Goal: Task Accomplishment & Management: Manage account settings

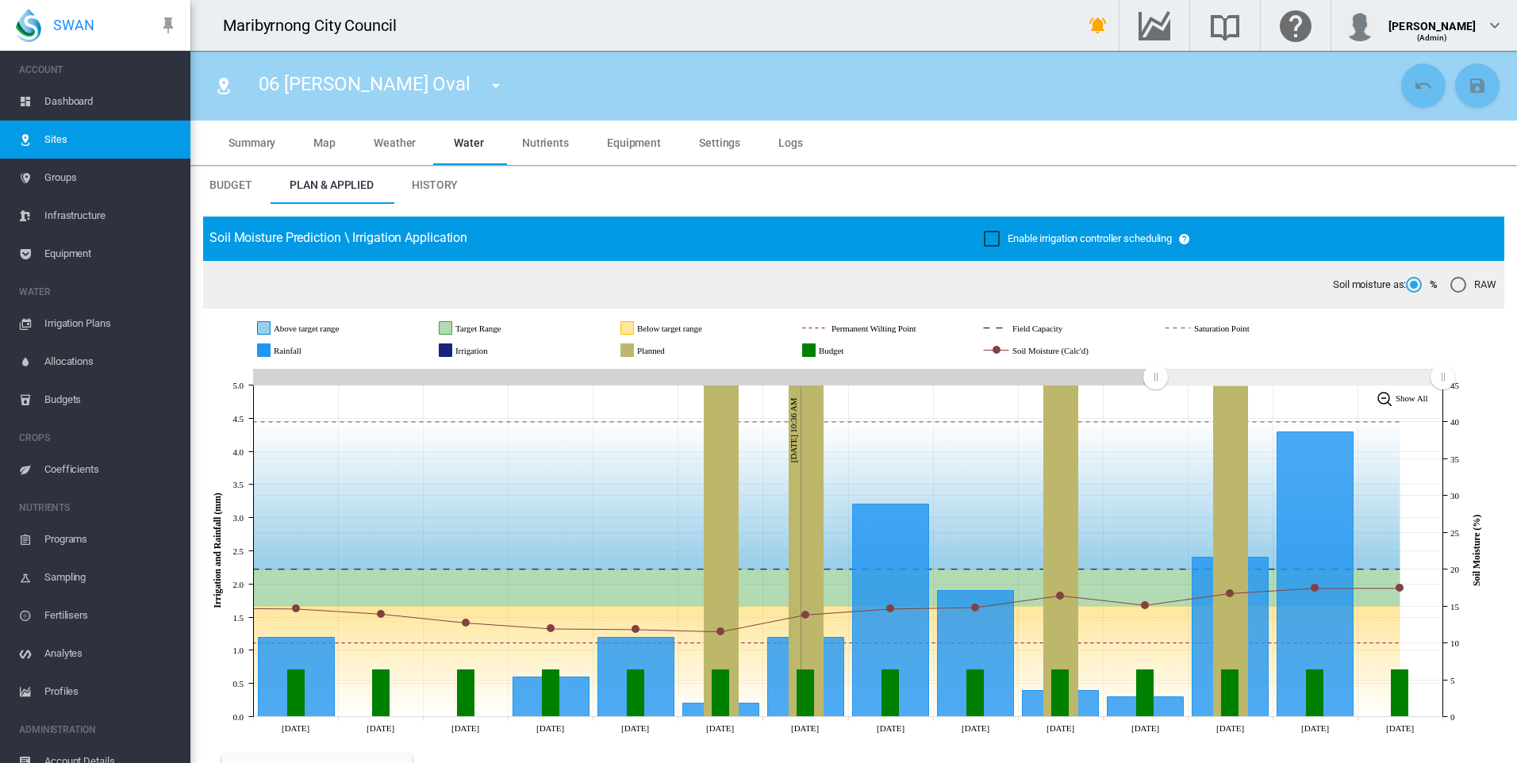
click at [691, 139] on md-tab-item "Settings" at bounding box center [719, 143] width 79 height 44
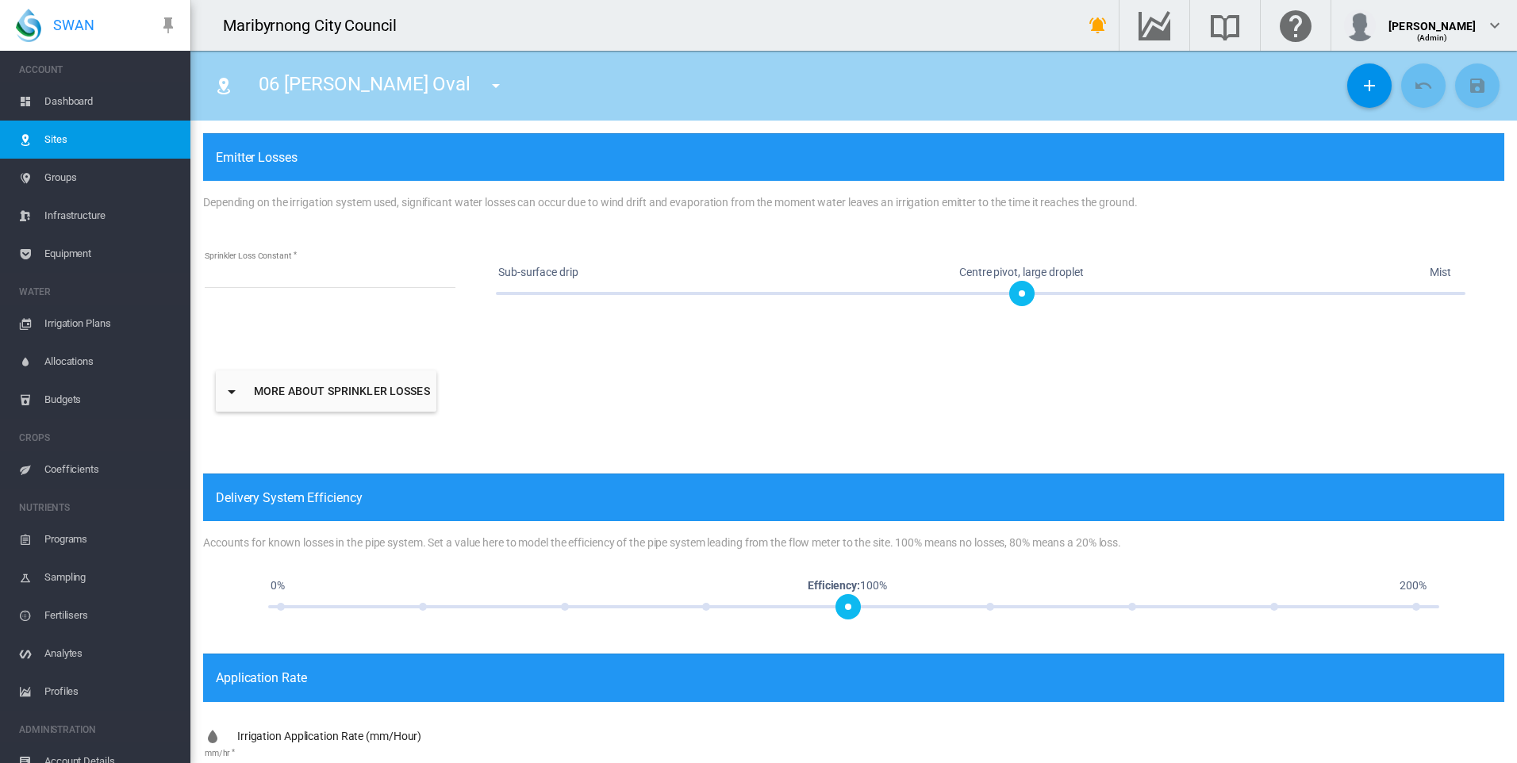
scroll to position [807, 0]
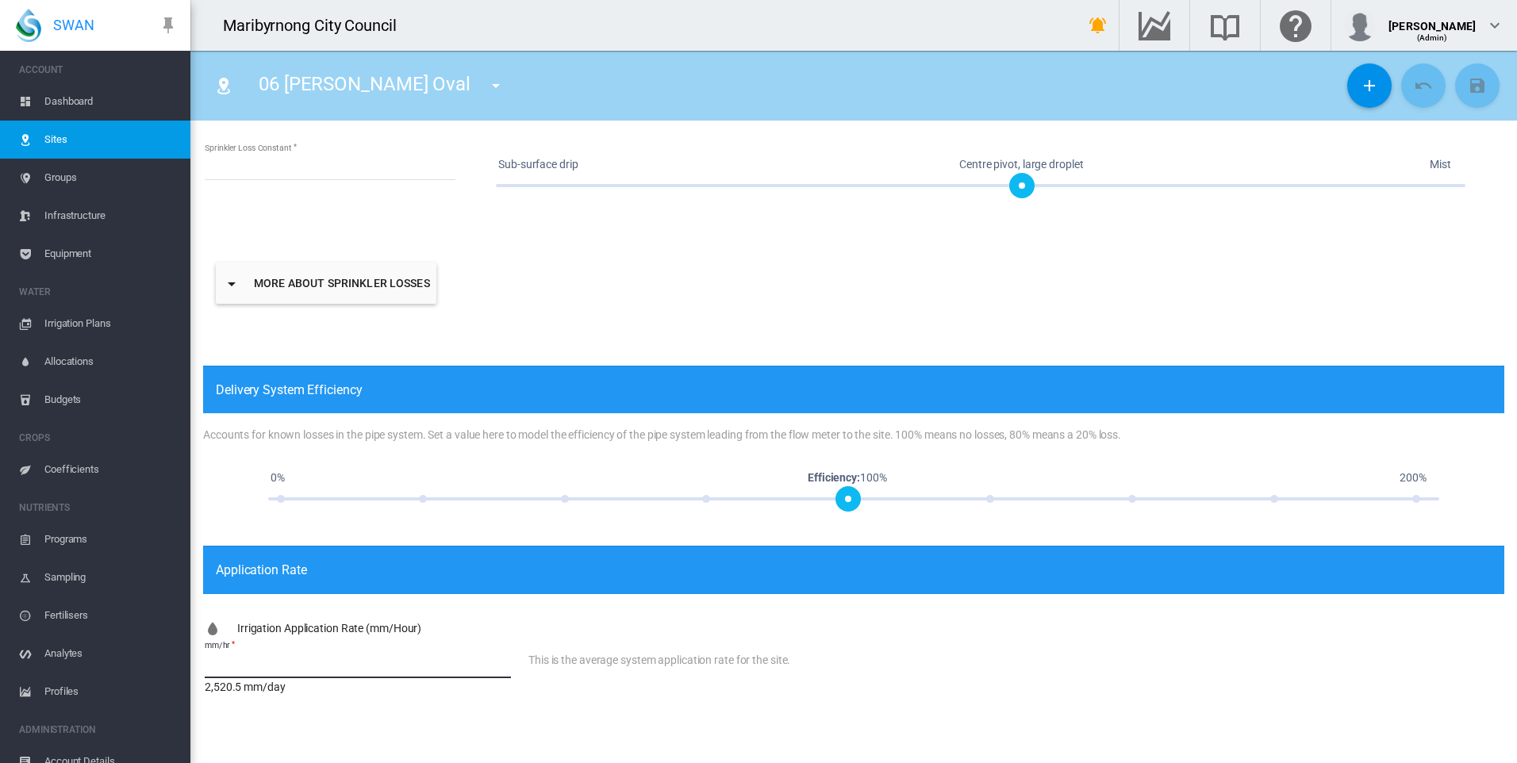
drag, startPoint x: 270, startPoint y: 671, endPoint x: 189, endPoint y: 669, distance: 81.0
click at [189, 672] on div "SWAN ACCOUNT Dashboard Sites Groups Infrastructure Equipment WATER" at bounding box center [758, 381] width 1517 height 763
click at [469, 676] on input "**" at bounding box center [358, 667] width 306 height 24
type input "**"
click at [1468, 85] on md-icon "icon-content-save" at bounding box center [1477, 85] width 19 height 19
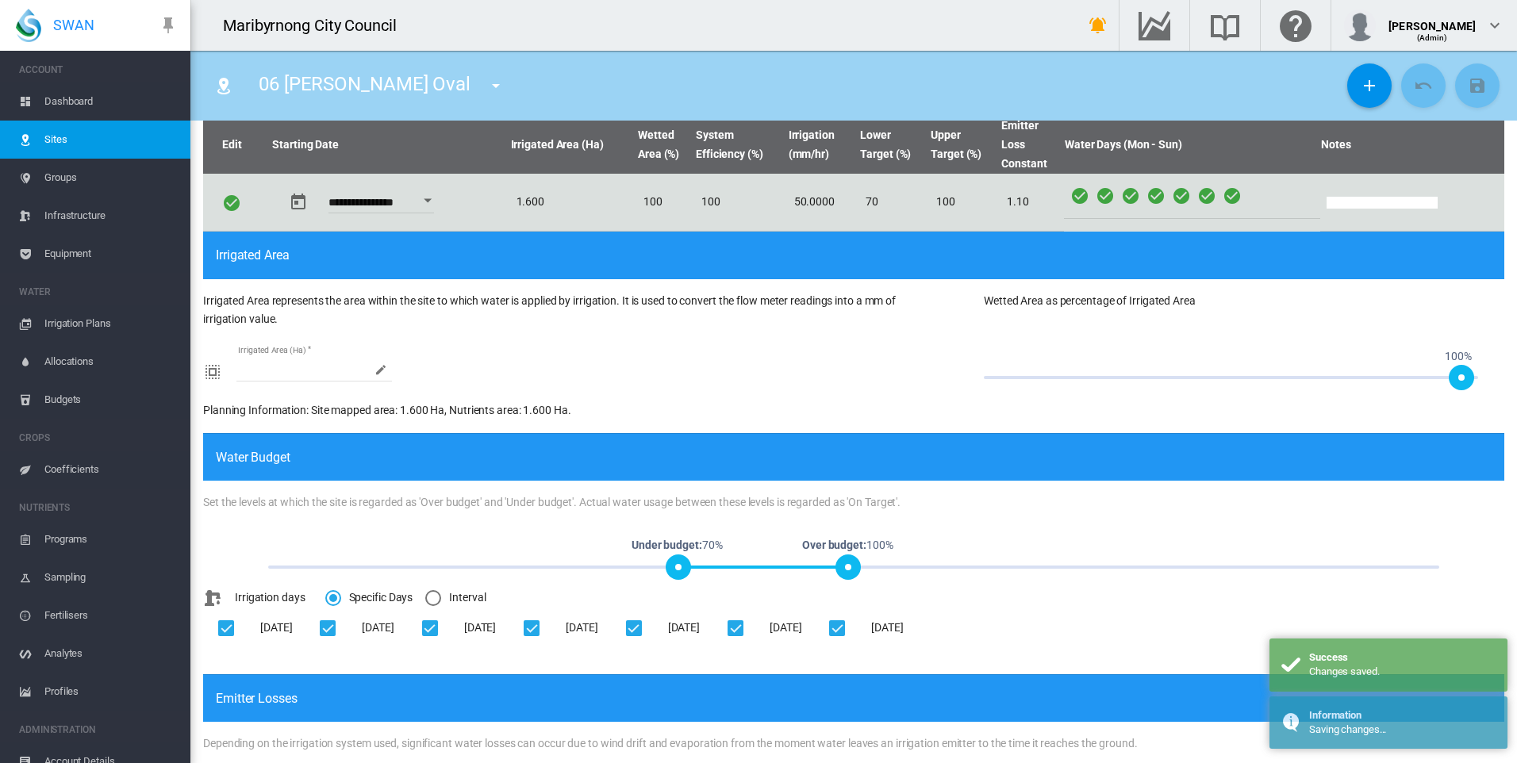
scroll to position [0, 0]
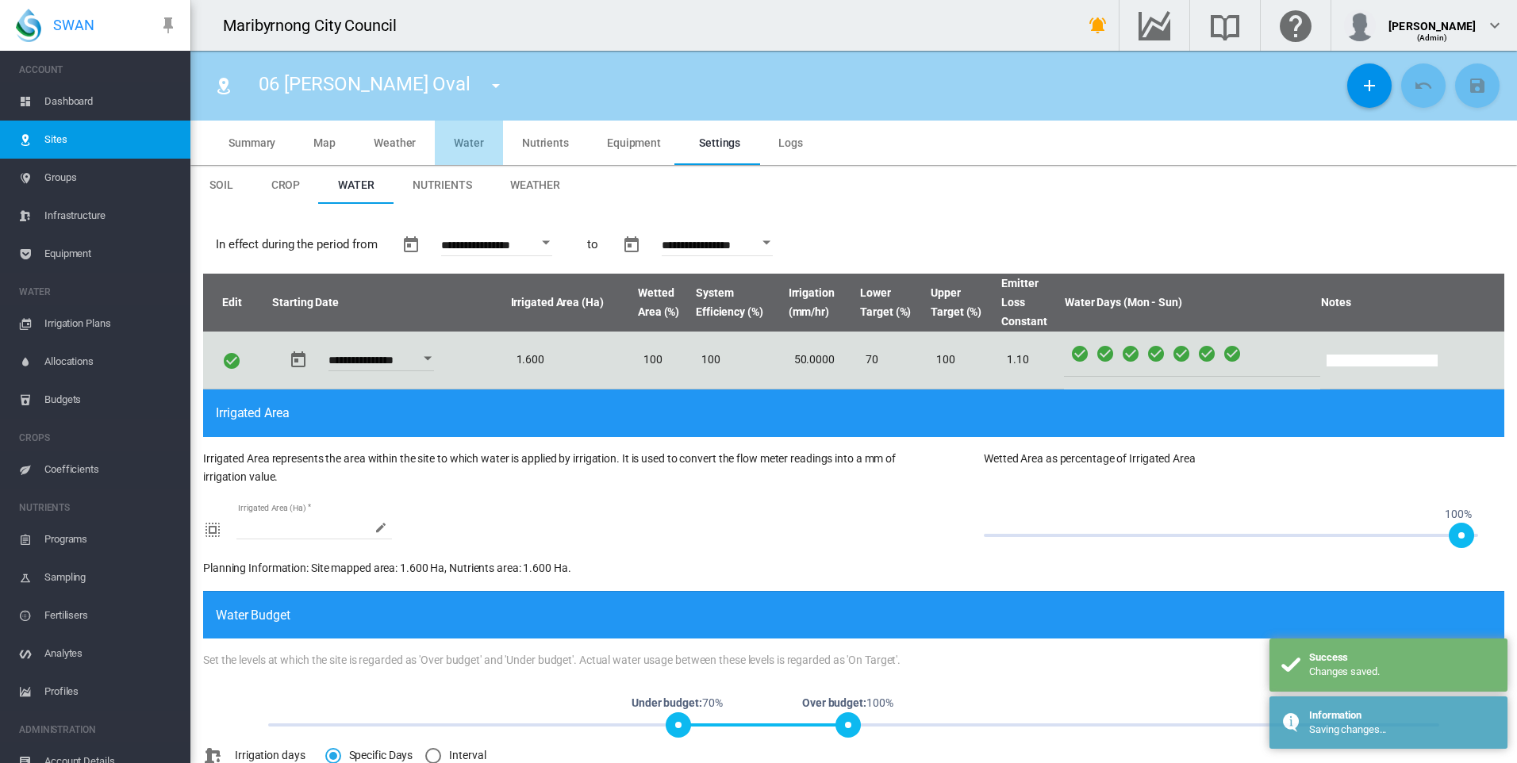
click at [475, 142] on span "Water" at bounding box center [469, 142] width 30 height 13
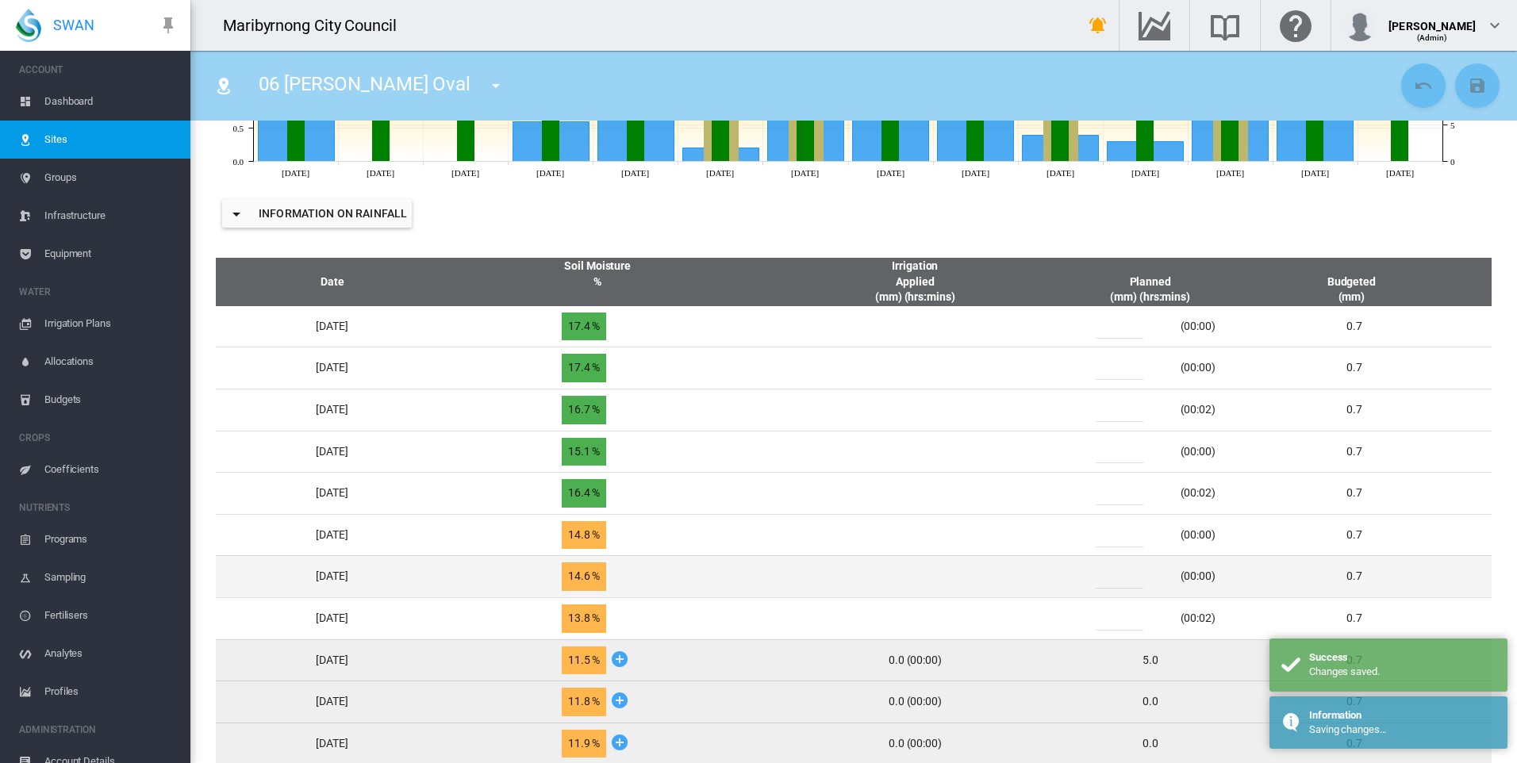
scroll to position [635, 0]
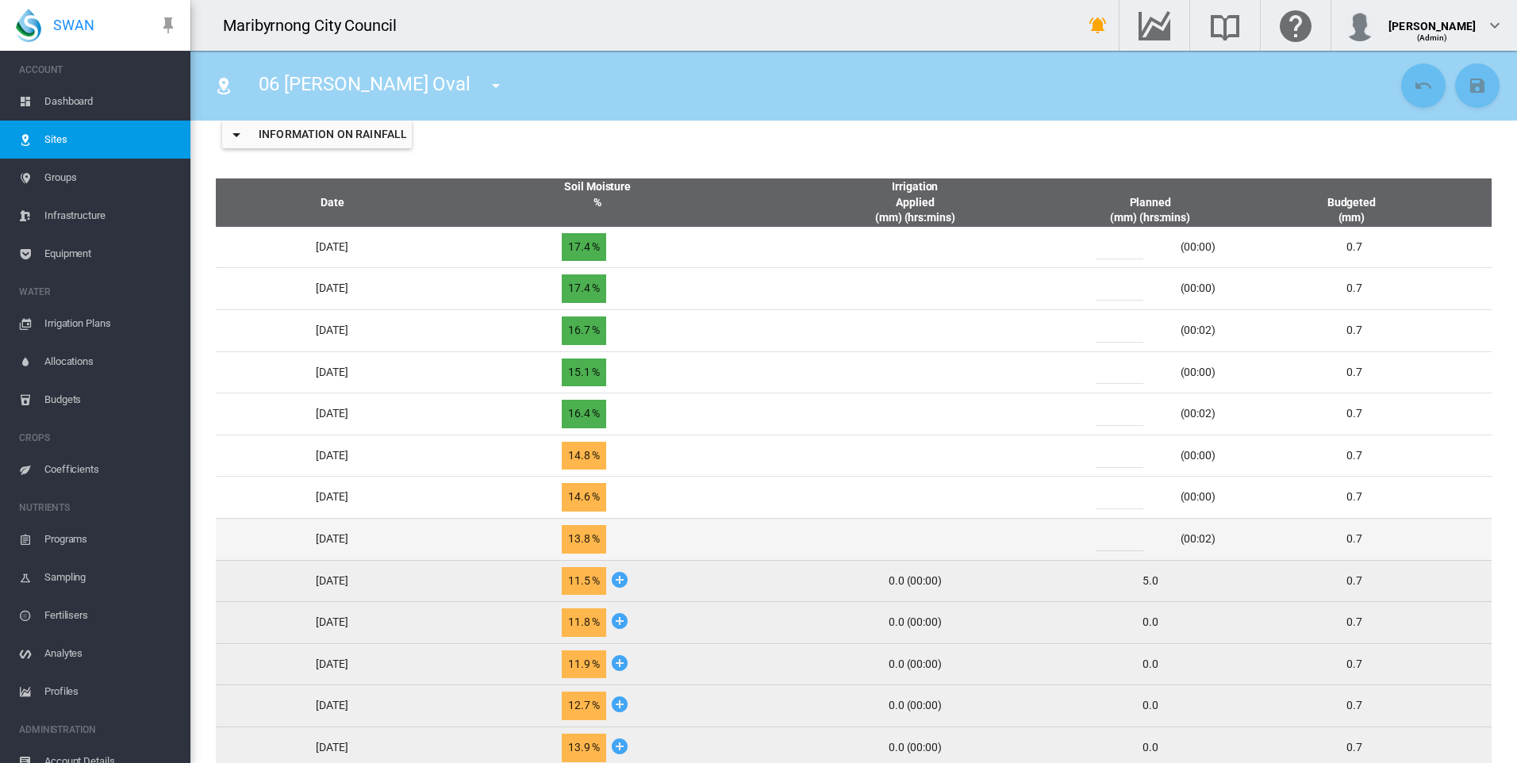
drag, startPoint x: 1132, startPoint y: 542, endPoint x: 1092, endPoint y: 544, distance: 39.7
click at [1092, 544] on td "* (00:02)" at bounding box center [1150, 539] width 159 height 42
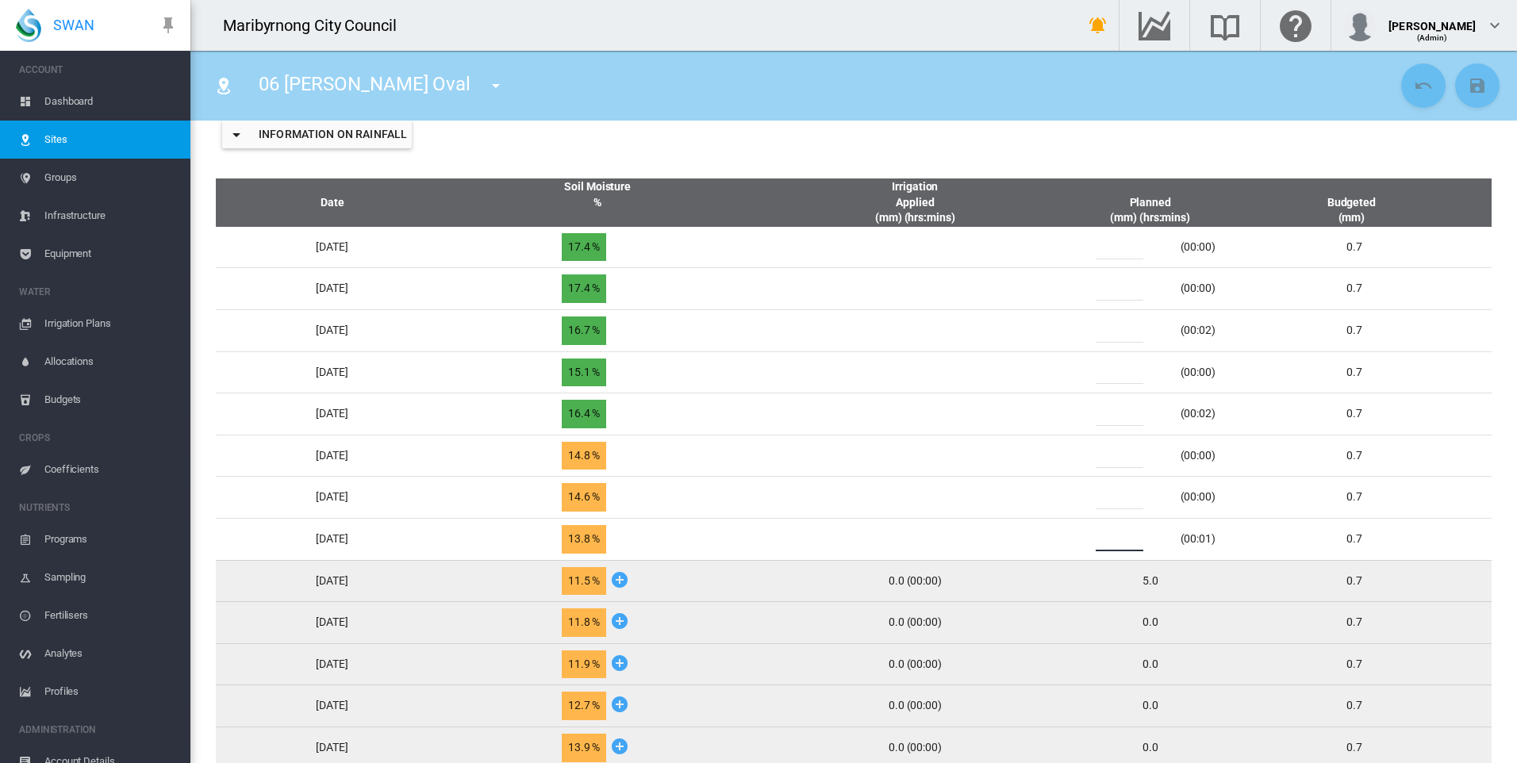
type input "*"
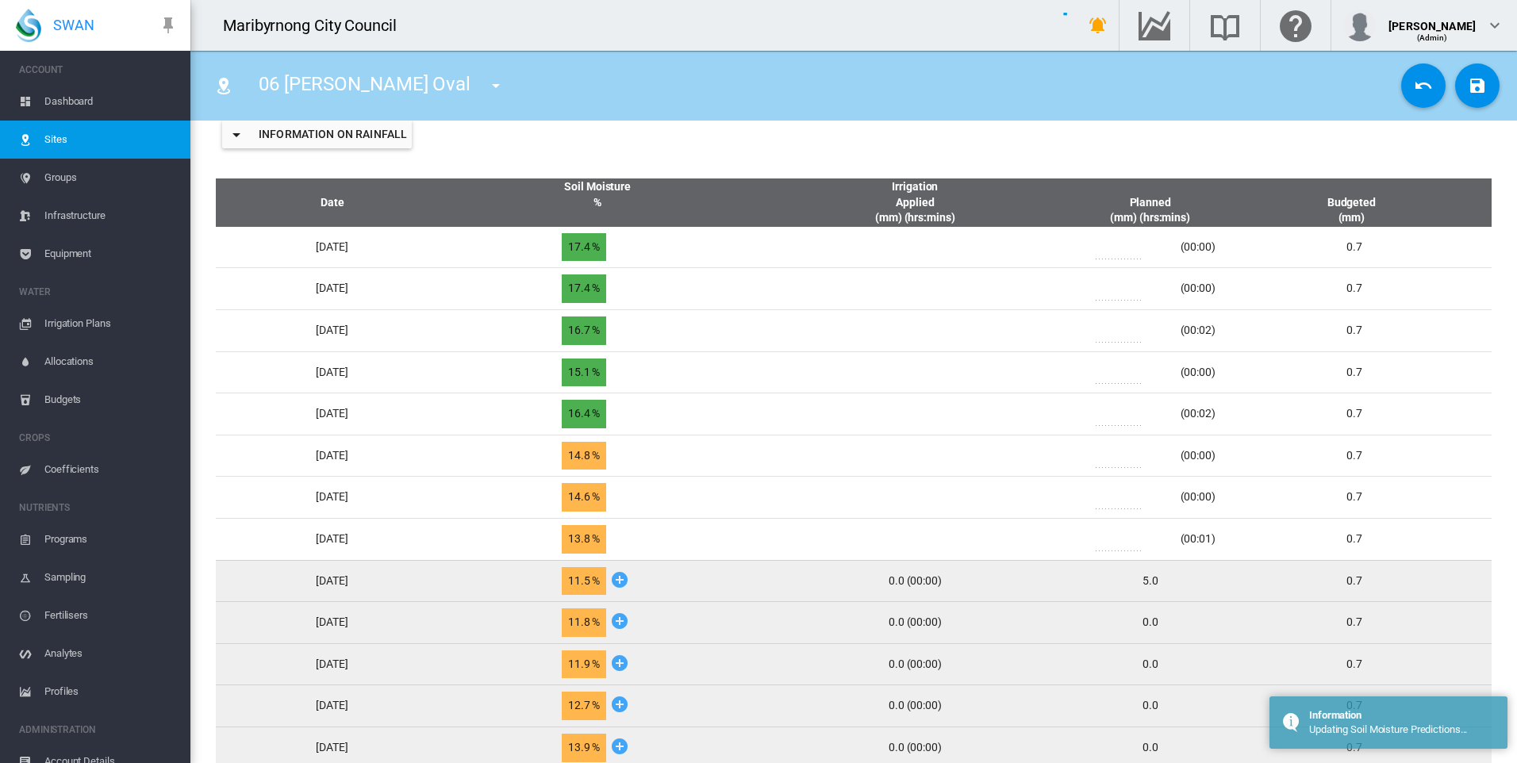
click at [1063, 577] on div "0.0 (00:00)" at bounding box center [915, 582] width 299 height 16
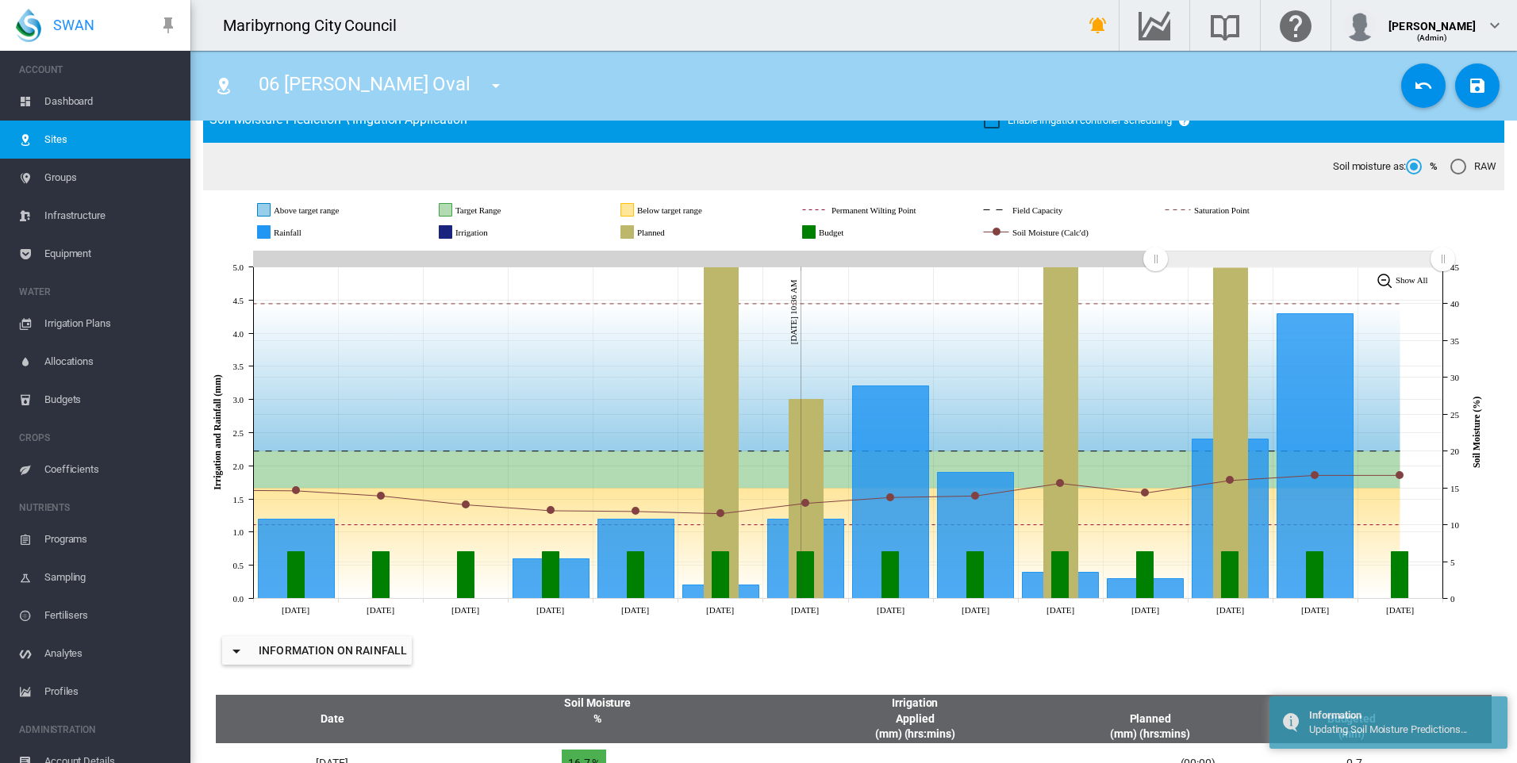
scroll to position [0, 0]
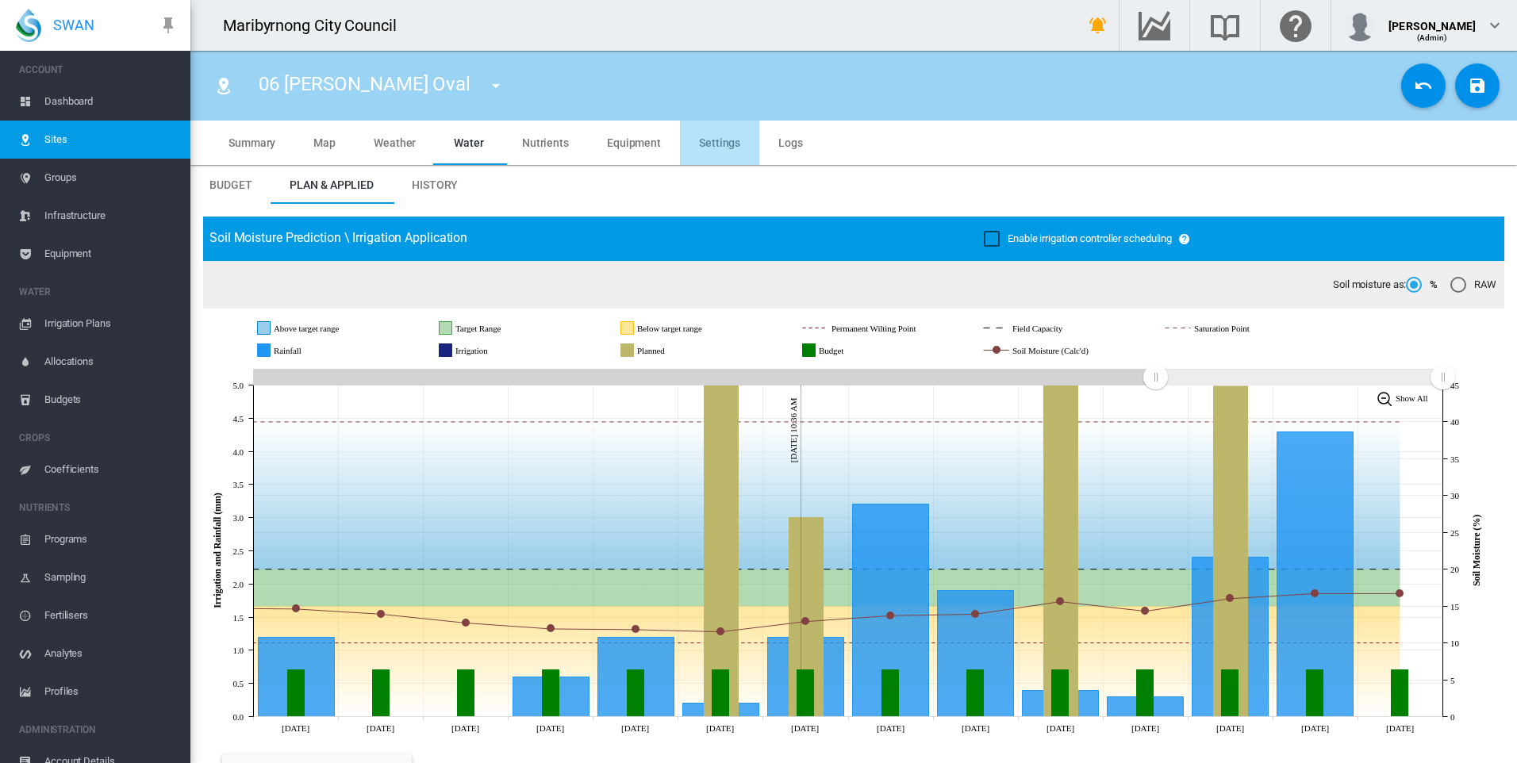
click at [724, 143] on span "Settings" at bounding box center [719, 142] width 41 height 13
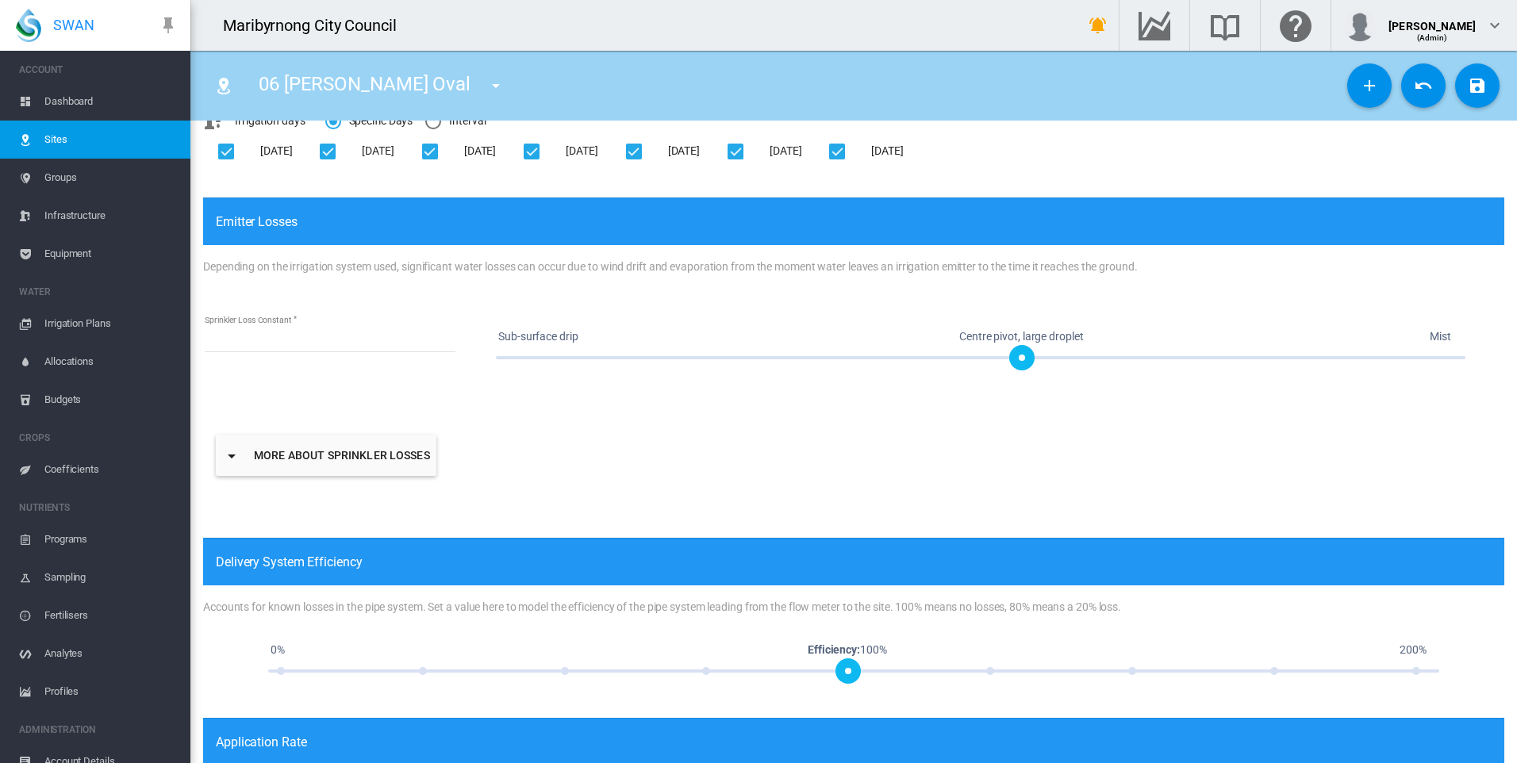
scroll to position [807, 0]
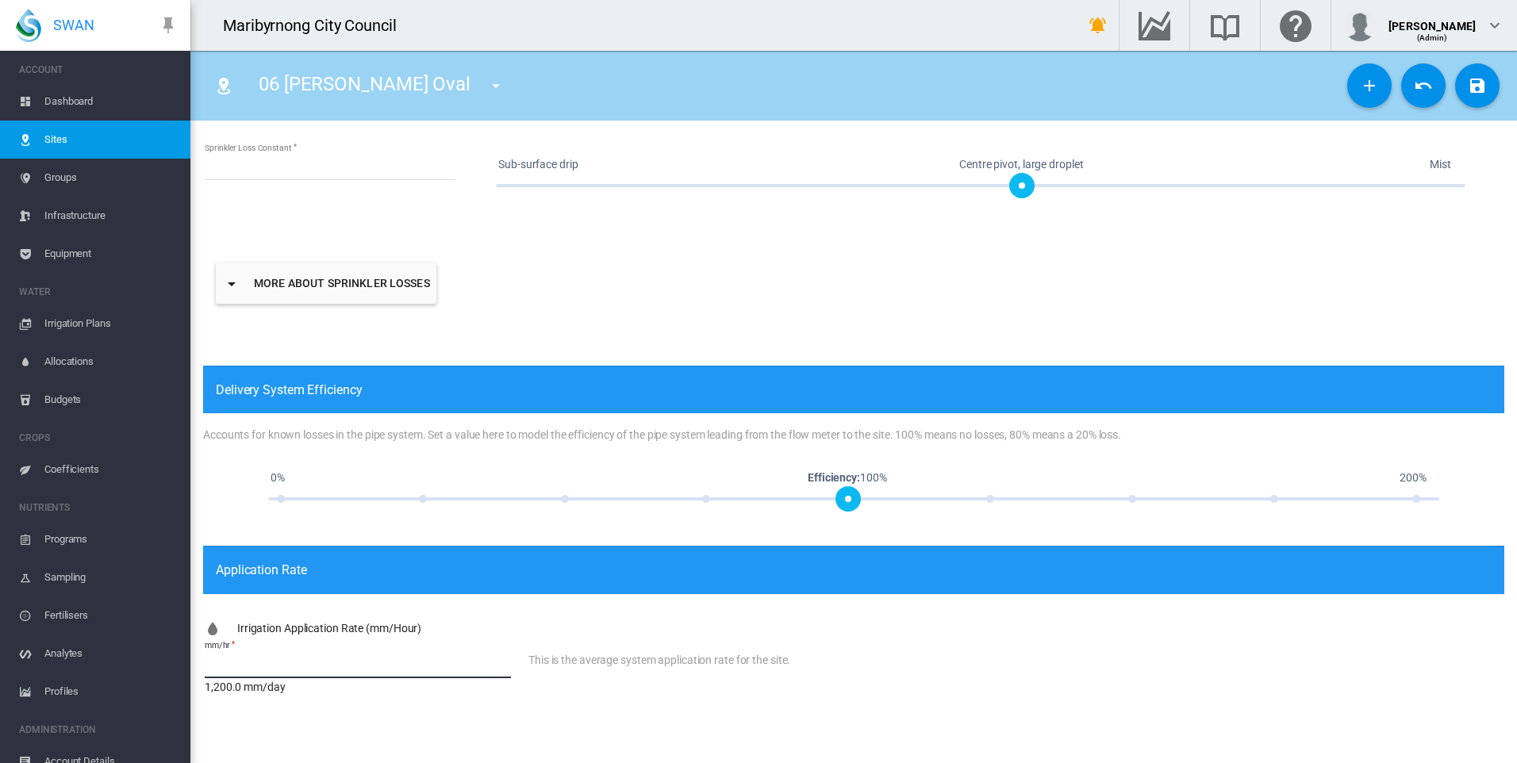
drag, startPoint x: 251, startPoint y: 671, endPoint x: 196, endPoint y: 675, distance: 54.9
click at [196, 675] on div "**********" at bounding box center [853, 80] width 1327 height 1367
type input "**"
click at [813, 678] on div "This is the average system application rate for the site." at bounding box center [1016, 676] width 976 height 75
click at [1476, 98] on button "Save Changes" at bounding box center [1477, 85] width 44 height 44
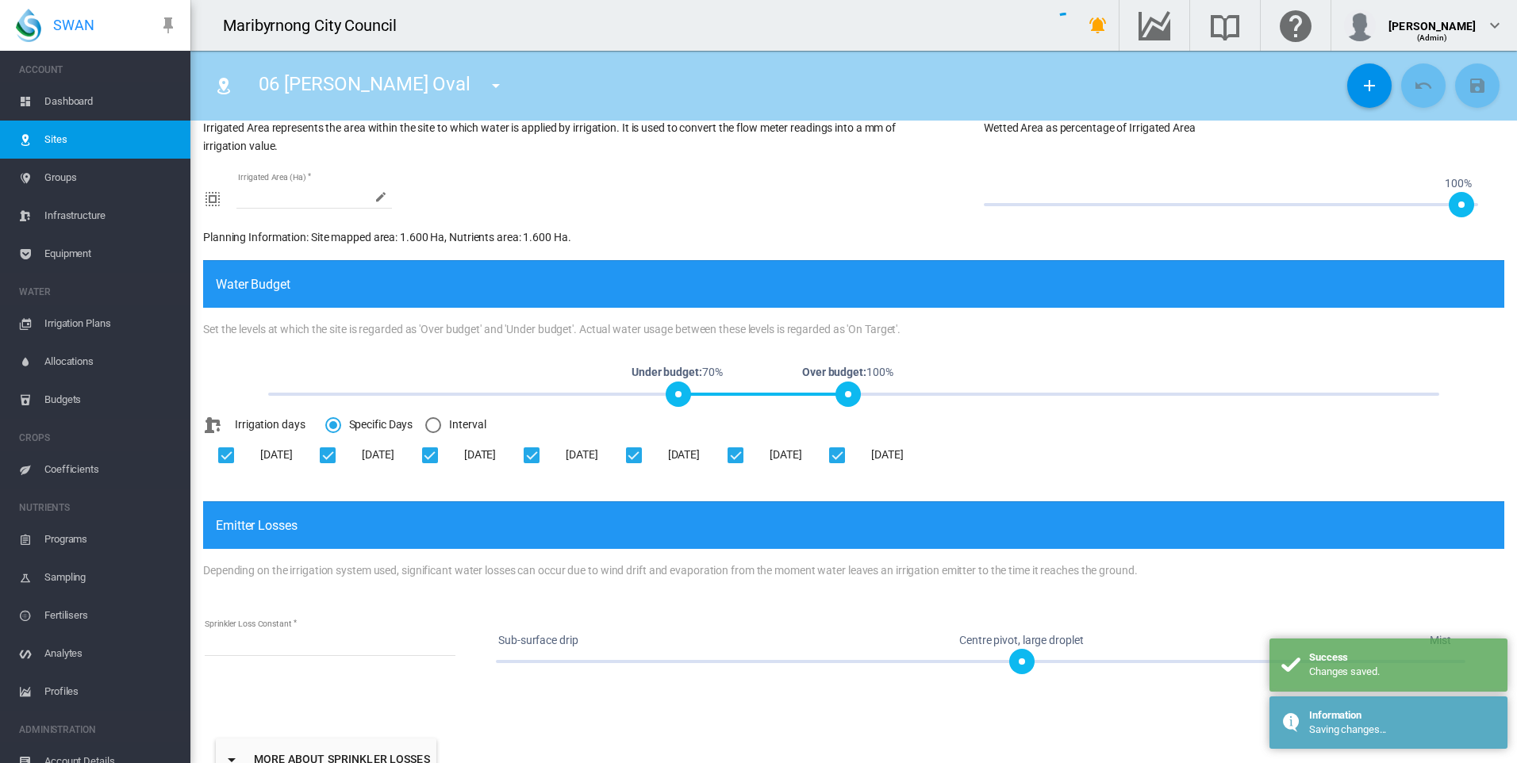
scroll to position [0, 0]
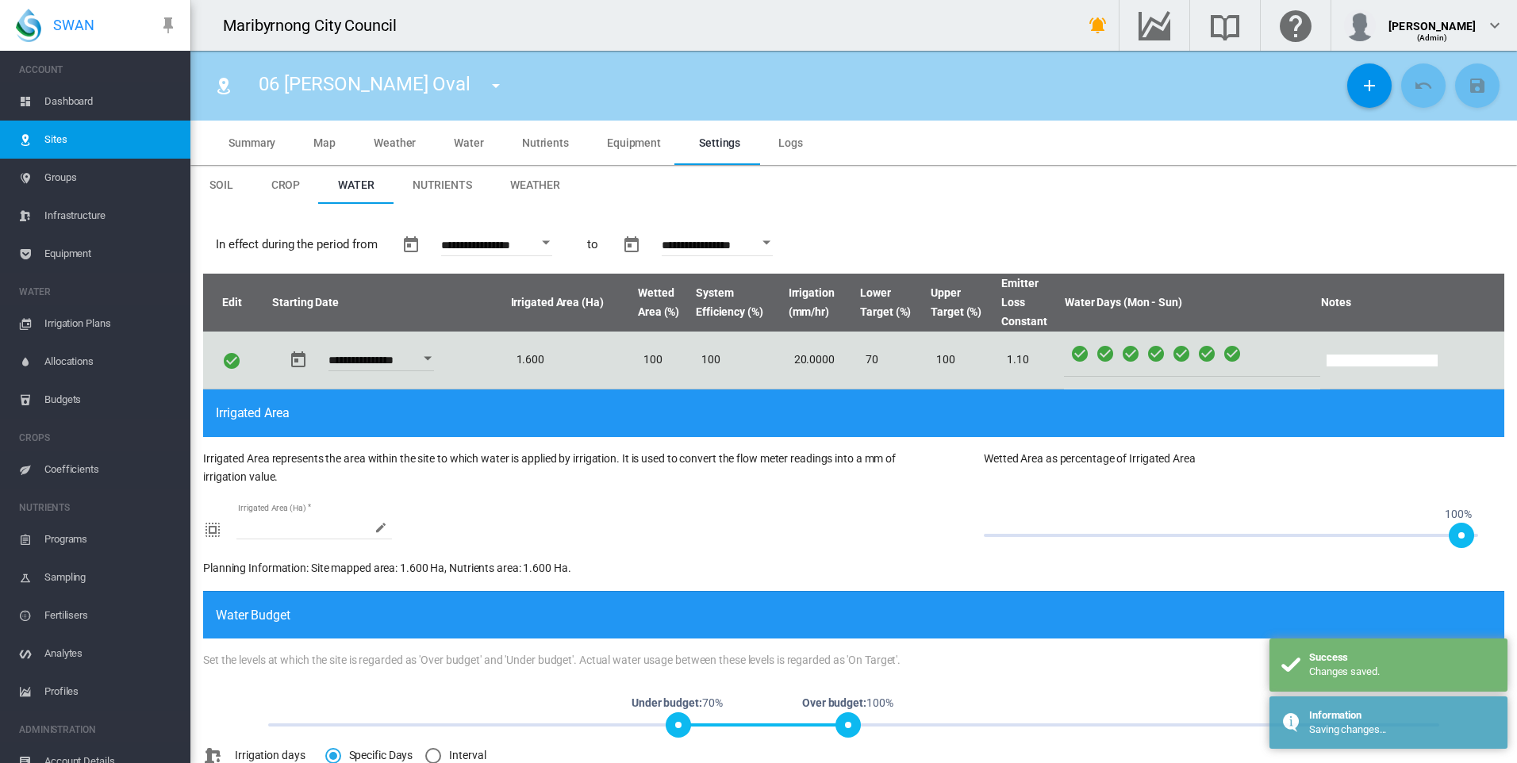
click at [469, 140] on span "Water" at bounding box center [469, 142] width 30 height 13
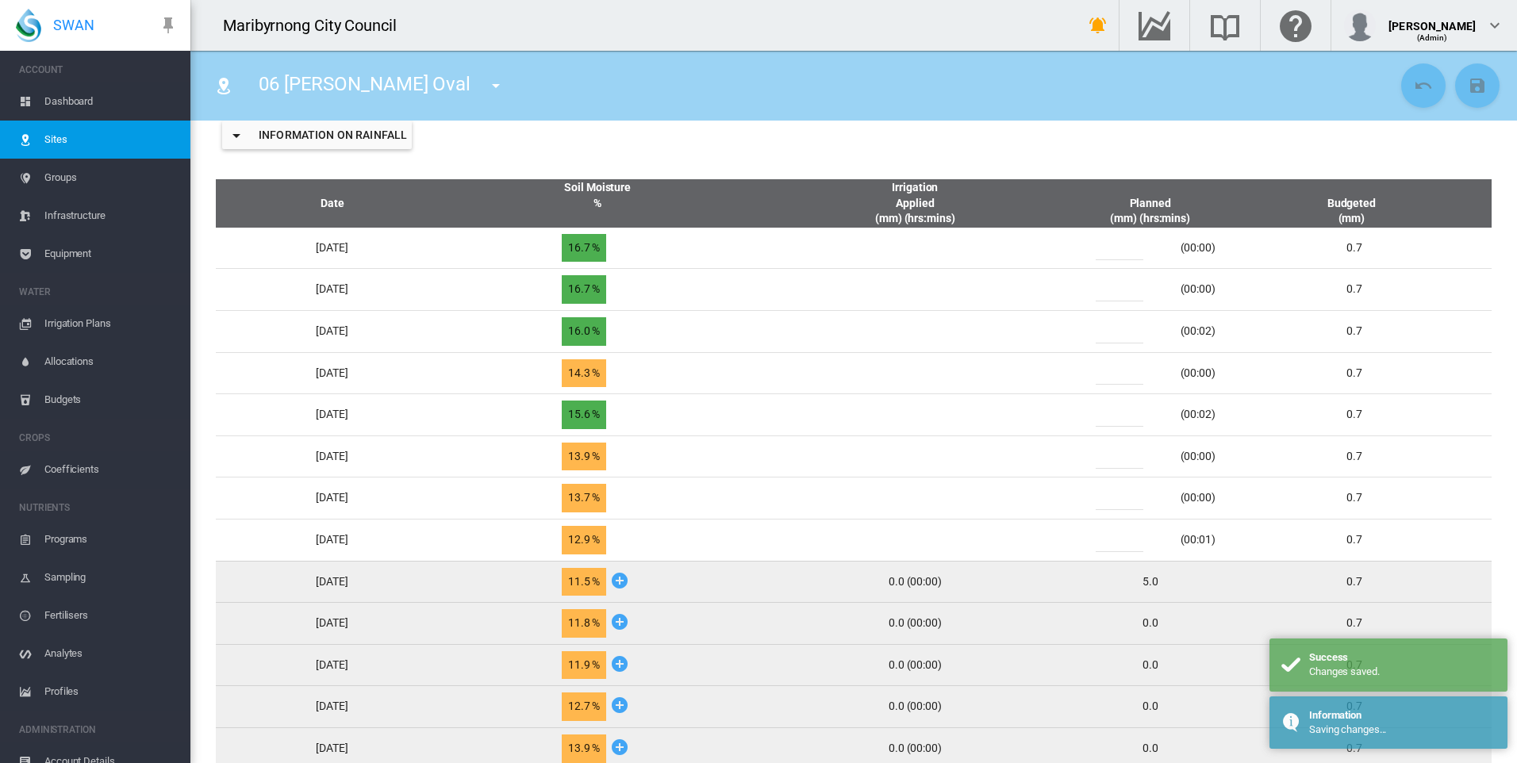
scroll to position [635, 0]
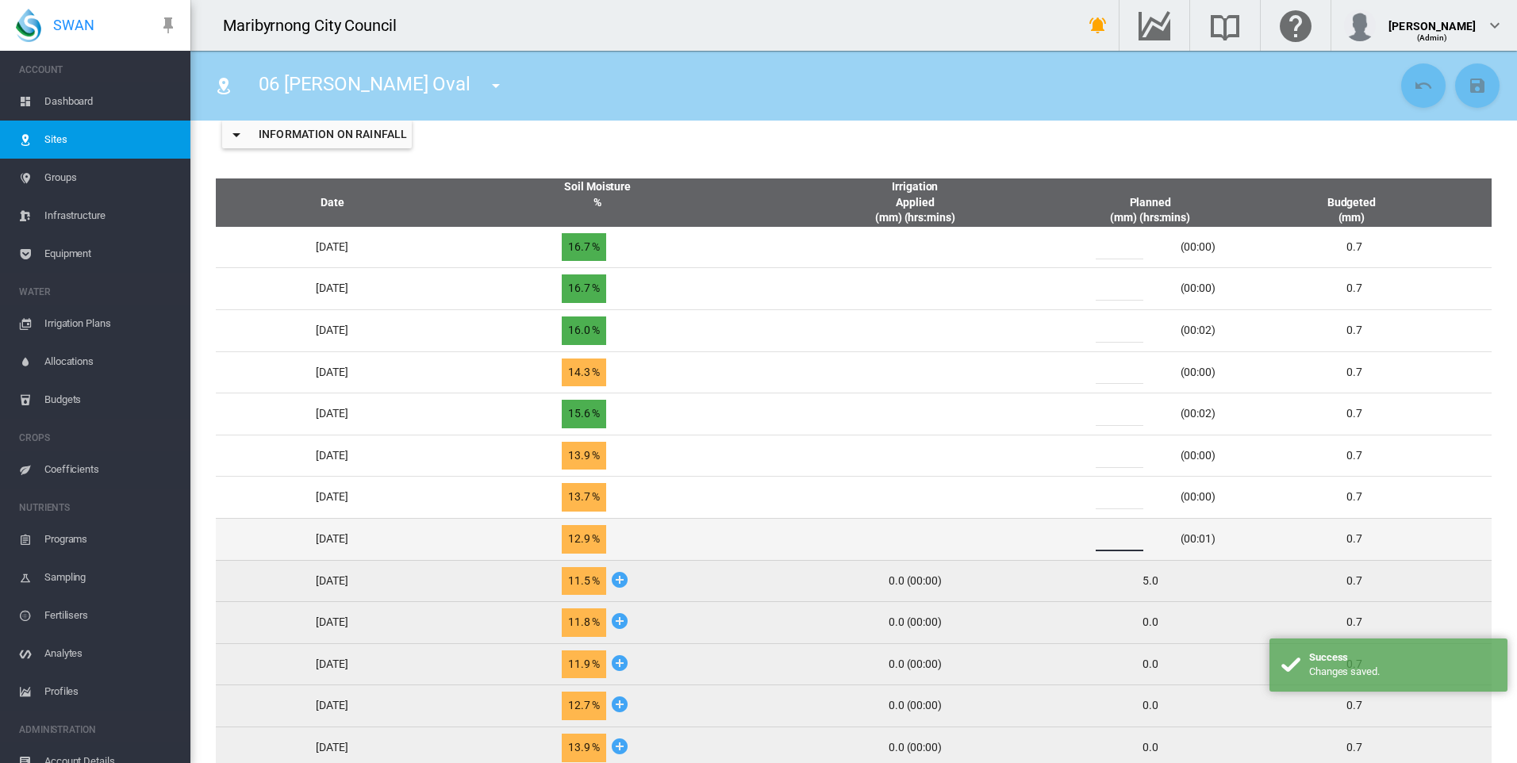
drag, startPoint x: 1123, startPoint y: 534, endPoint x: 1090, endPoint y: 542, distance: 34.3
click at [1090, 542] on td "* (00:01)" at bounding box center [1150, 539] width 159 height 42
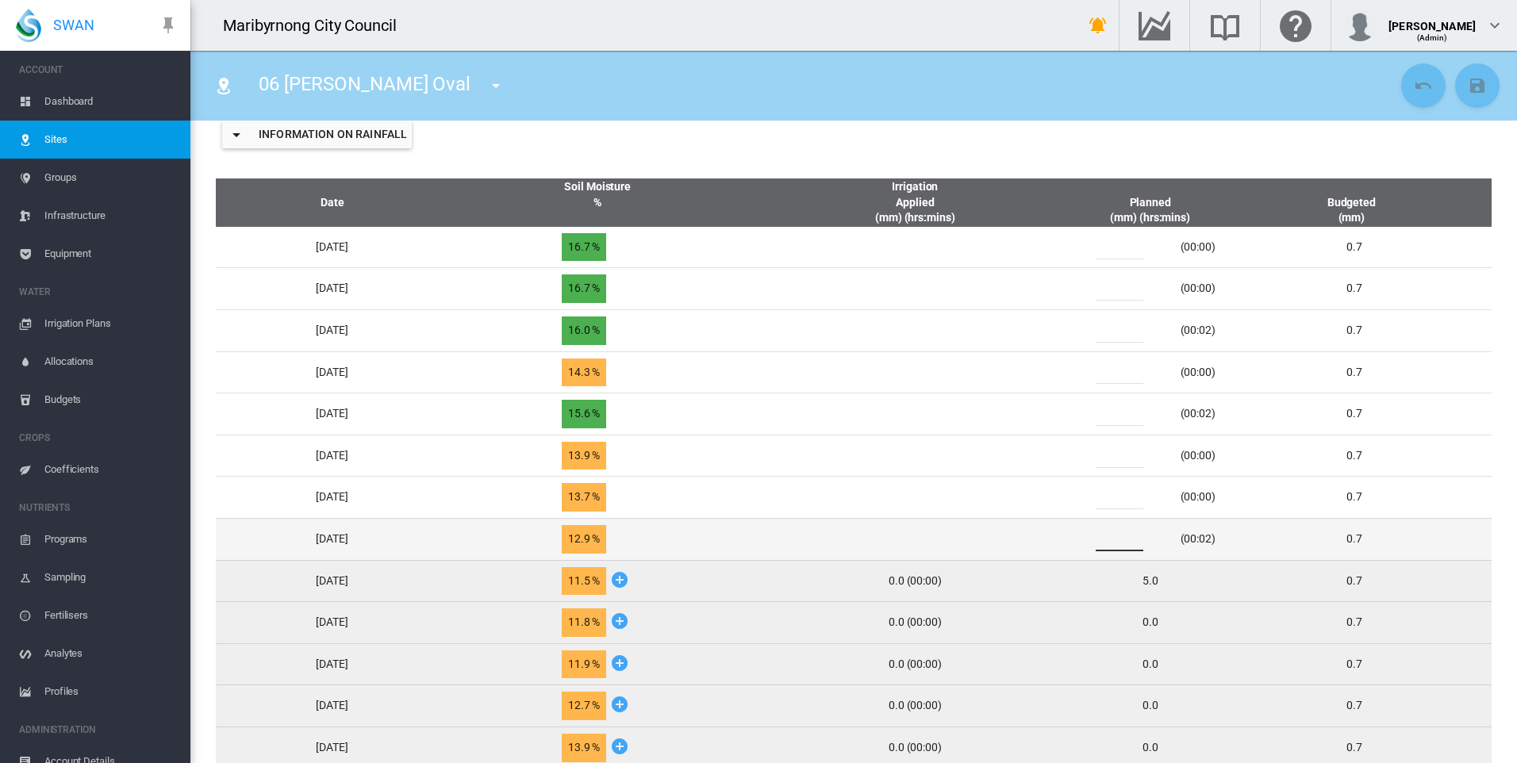
type input "*"
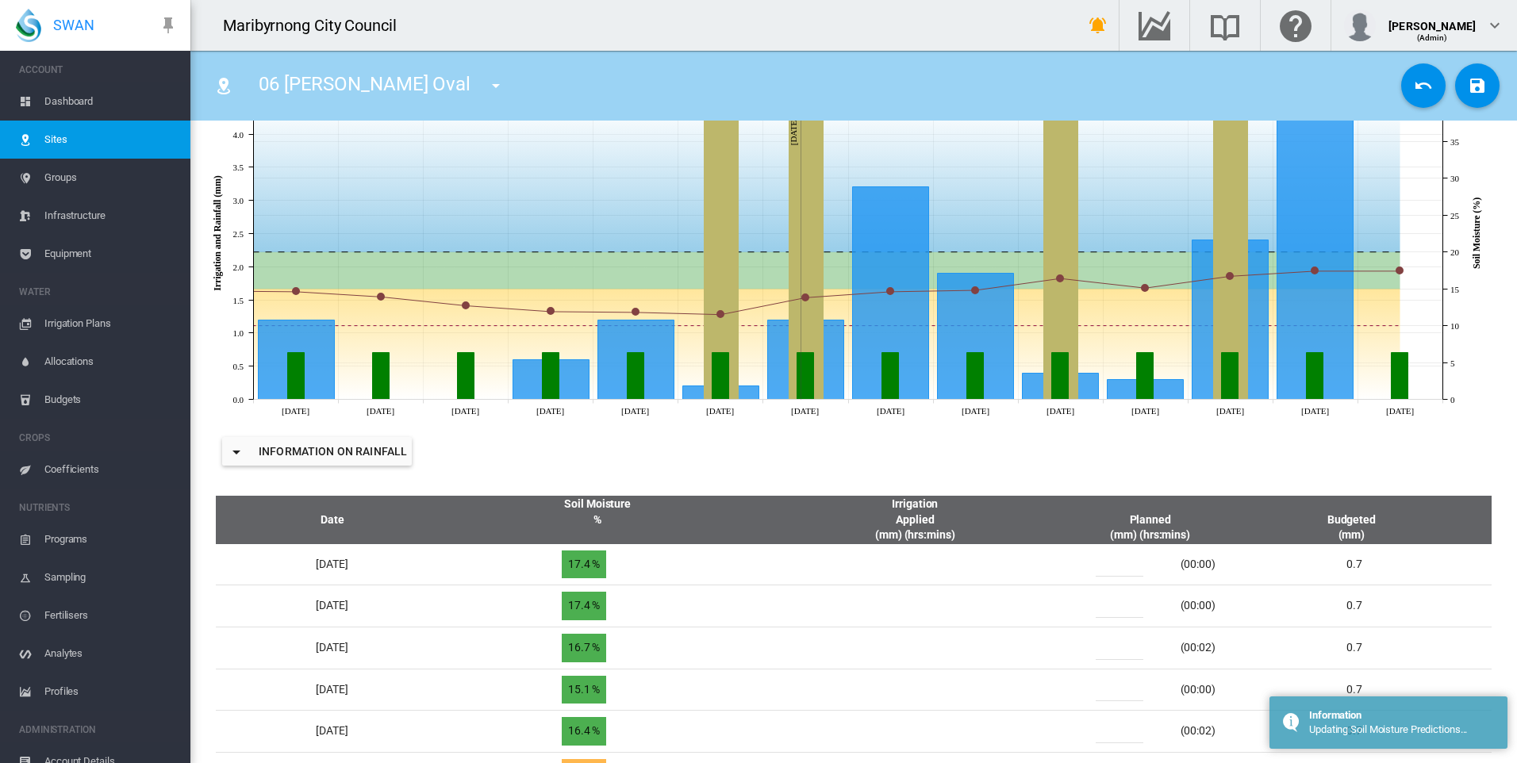
scroll to position [0, 0]
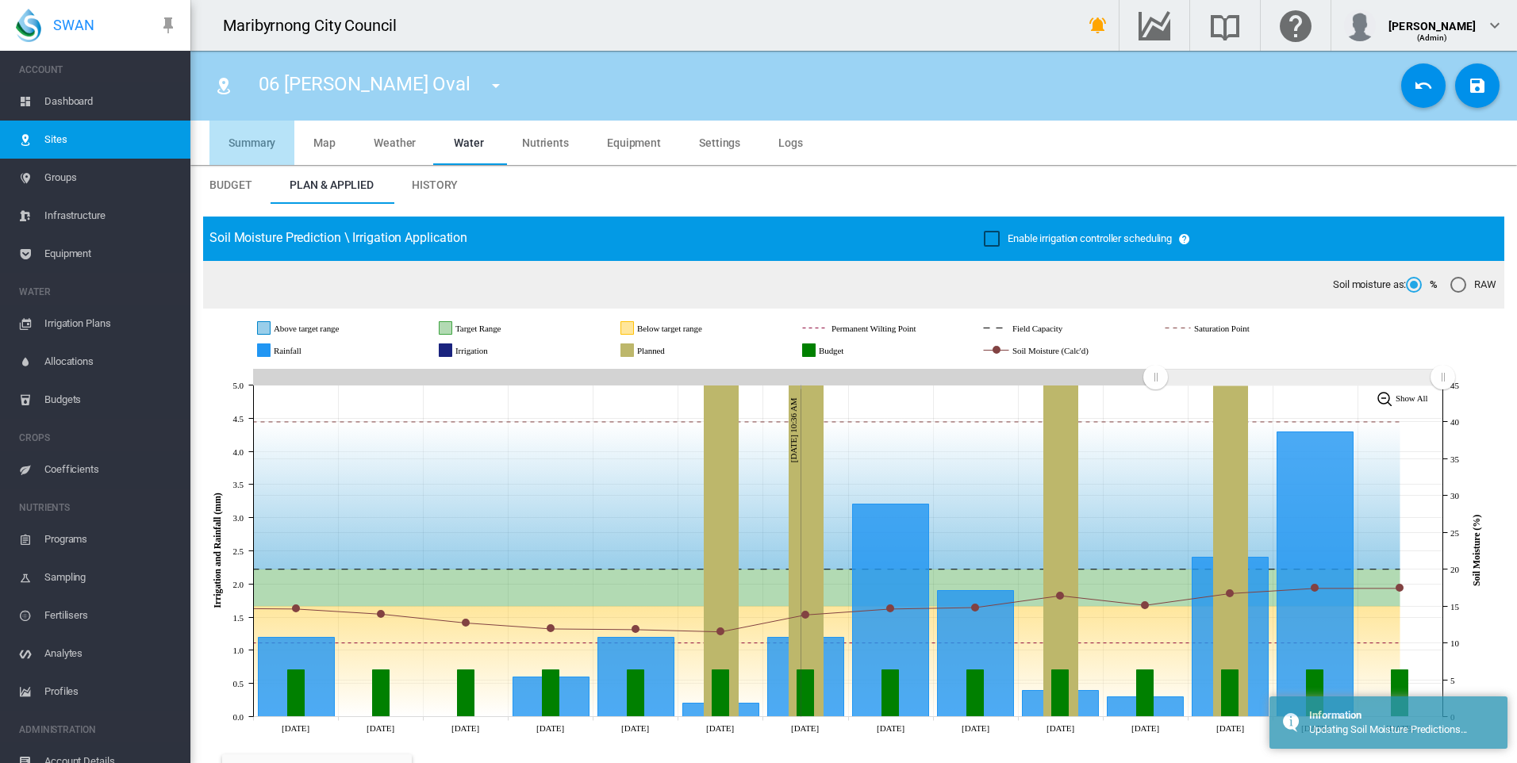
click at [259, 134] on md-tab-item "Summary" at bounding box center [251, 143] width 85 height 44
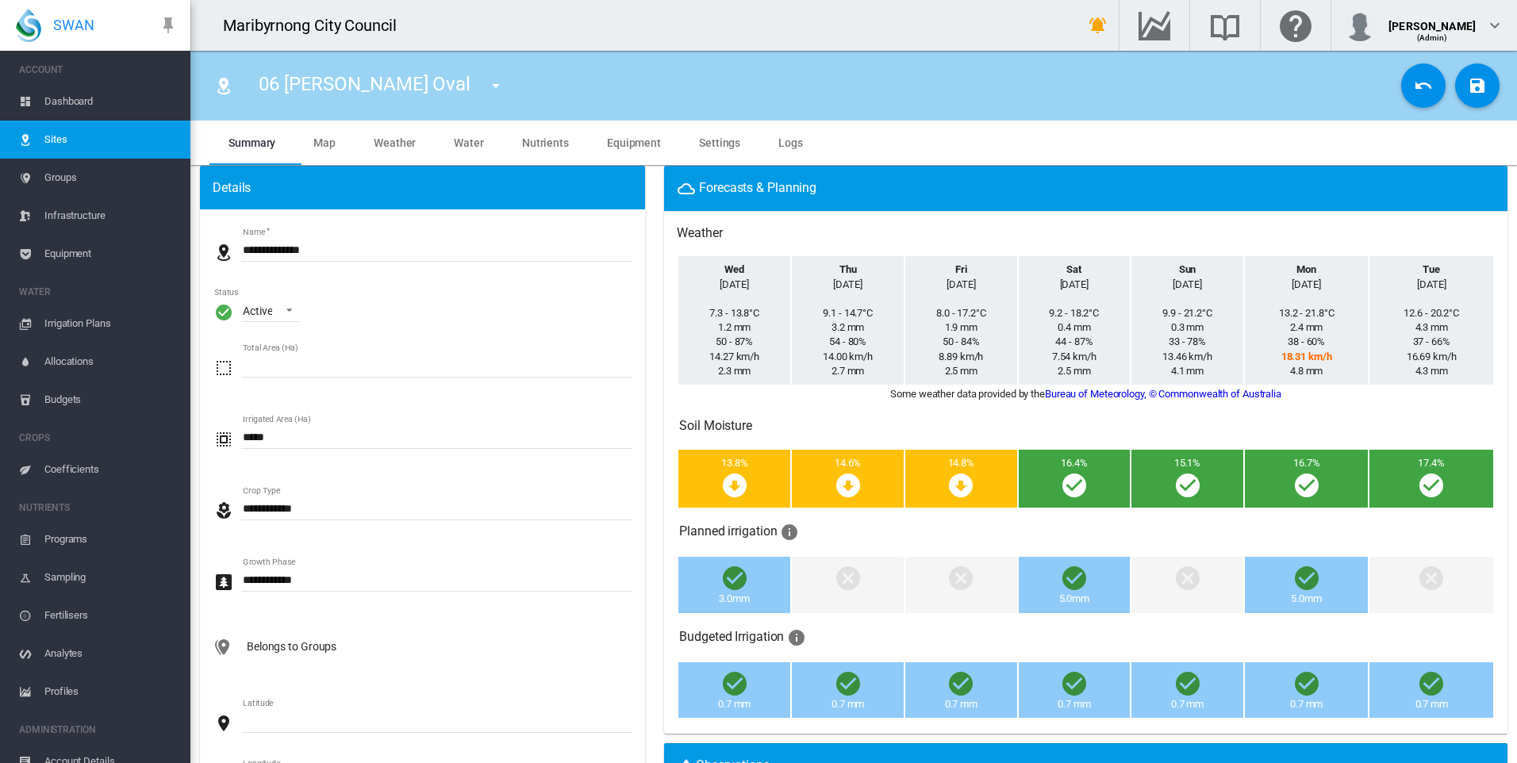
click at [468, 140] on span "Water" at bounding box center [469, 142] width 30 height 13
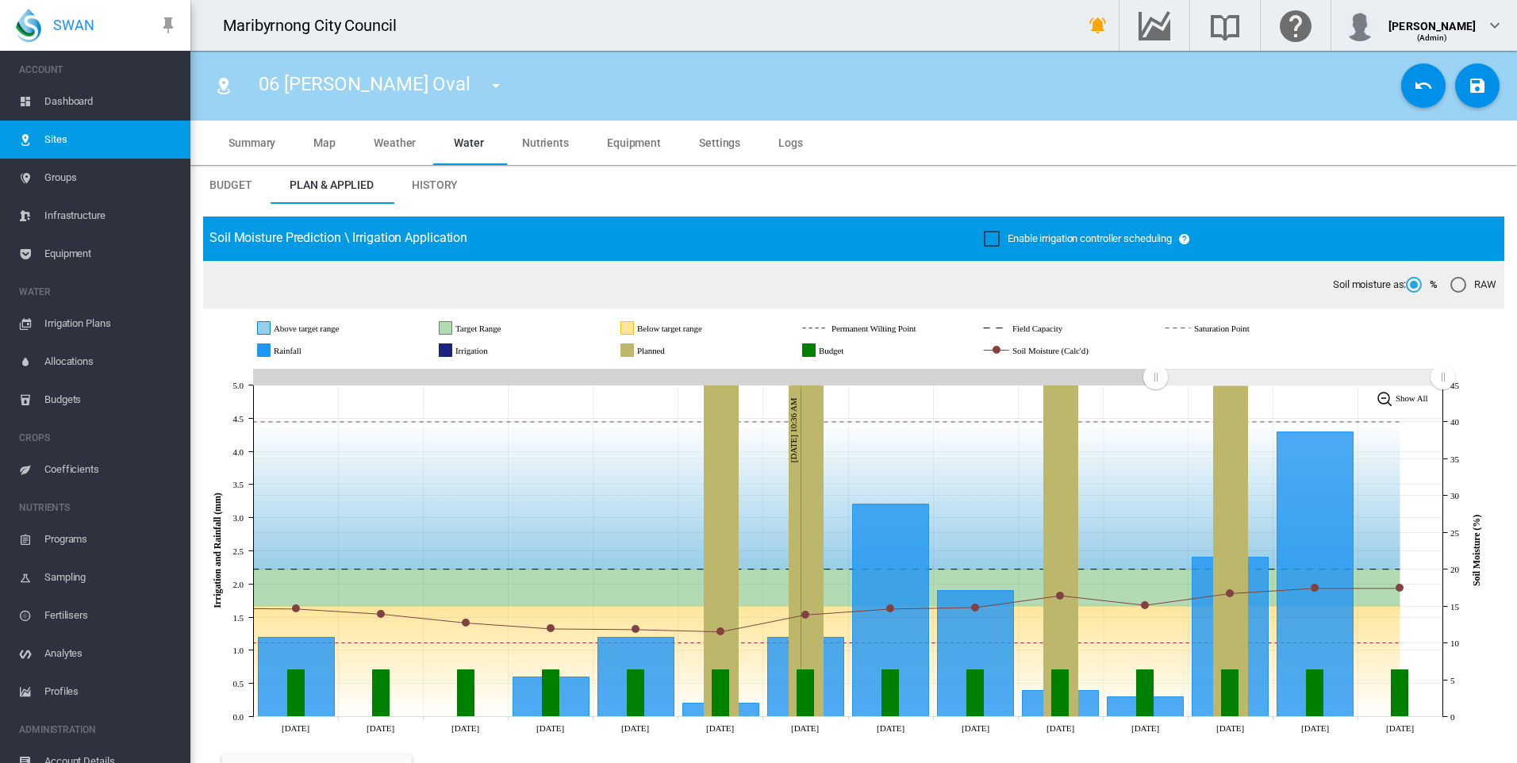
click at [712, 138] on span "Settings" at bounding box center [719, 142] width 41 height 13
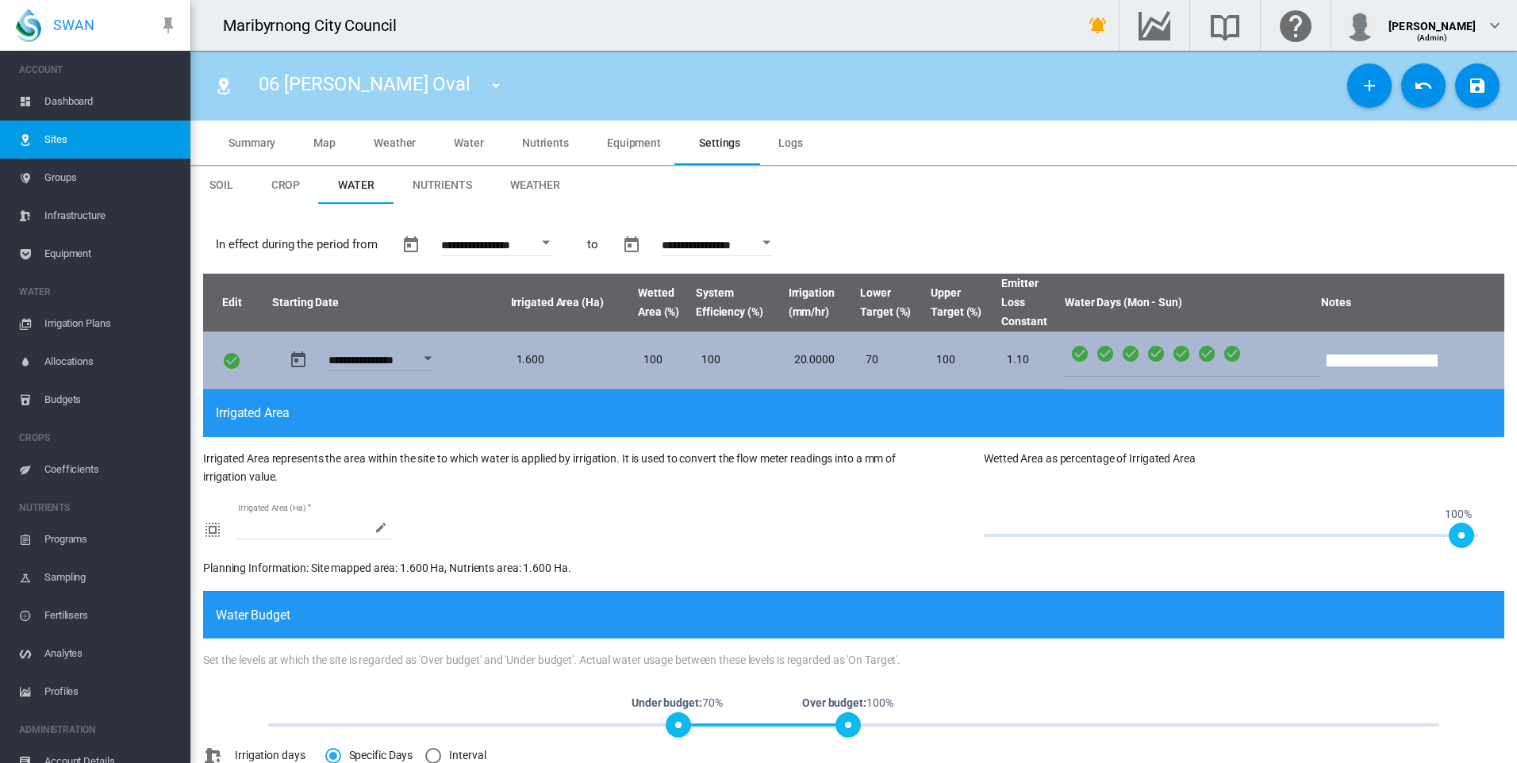
click at [1147, 346] on icon at bounding box center [1156, 354] width 19 height 20
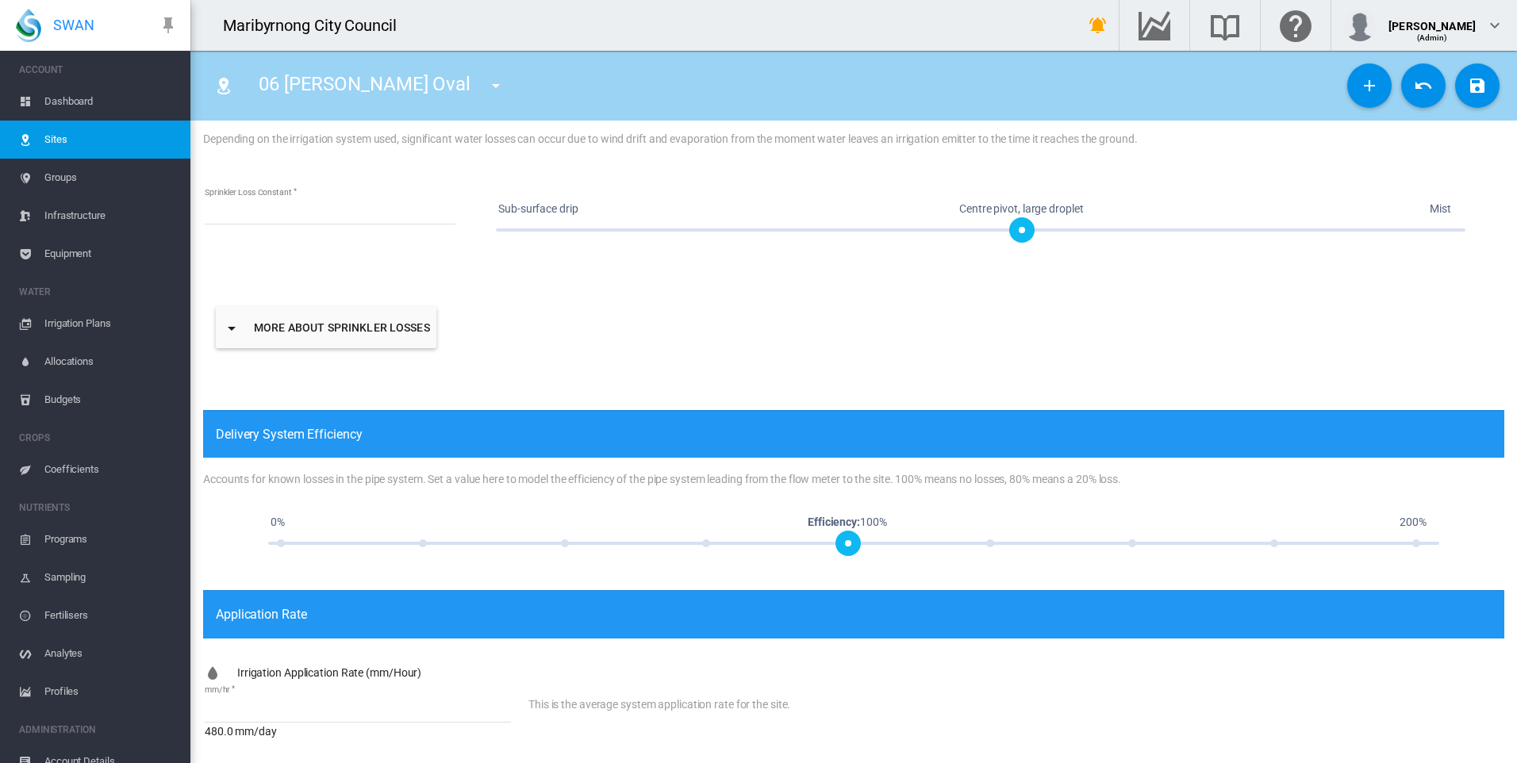
scroll to position [807, 0]
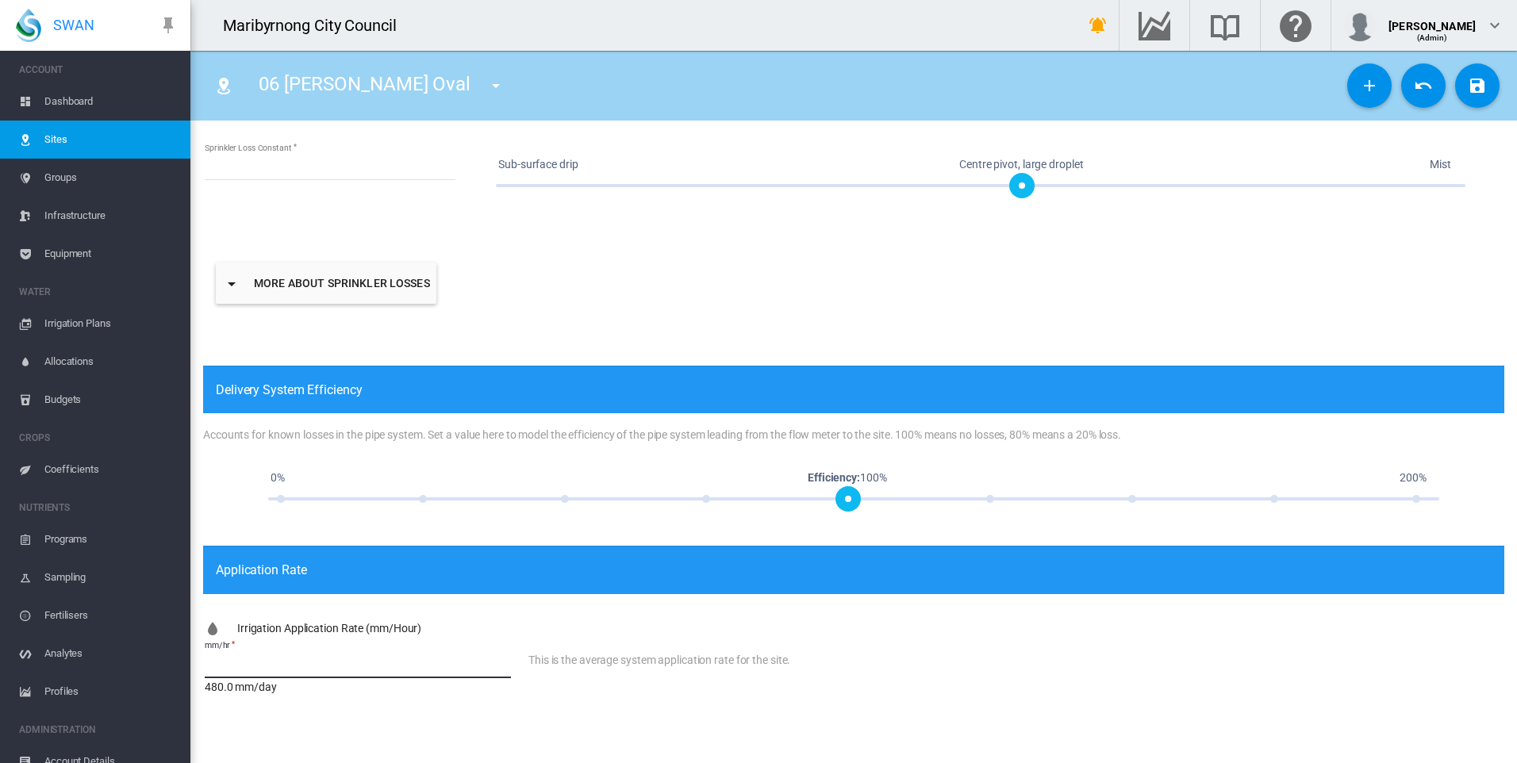
drag, startPoint x: 198, startPoint y: 667, endPoint x: 184, endPoint y: 667, distance: 13.5
click at [184, 667] on div "SWAN ACCOUNT Dashboard Sites Groups Infrastructure Equipment WATER" at bounding box center [758, 381] width 1517 height 763
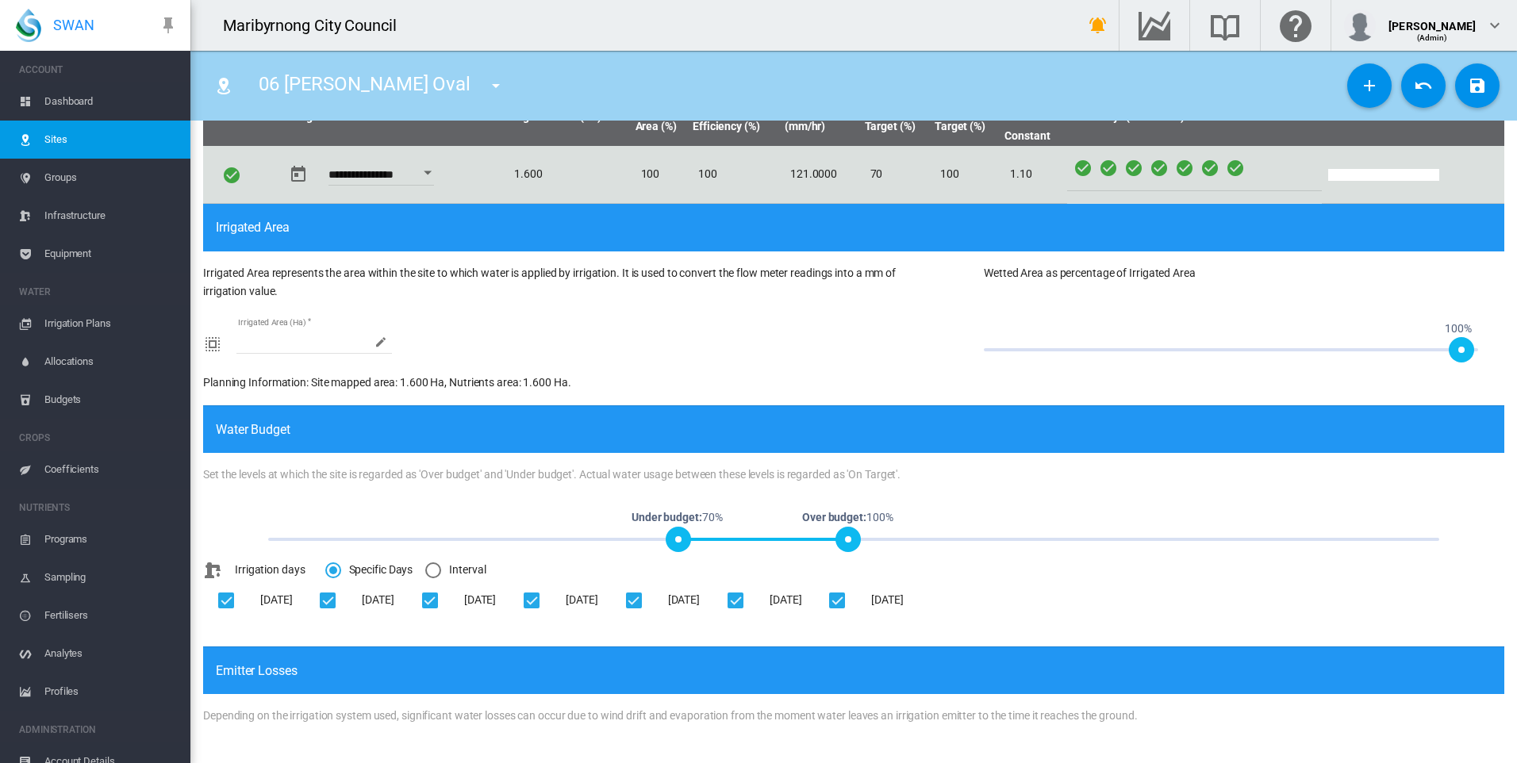
scroll to position [0, 0]
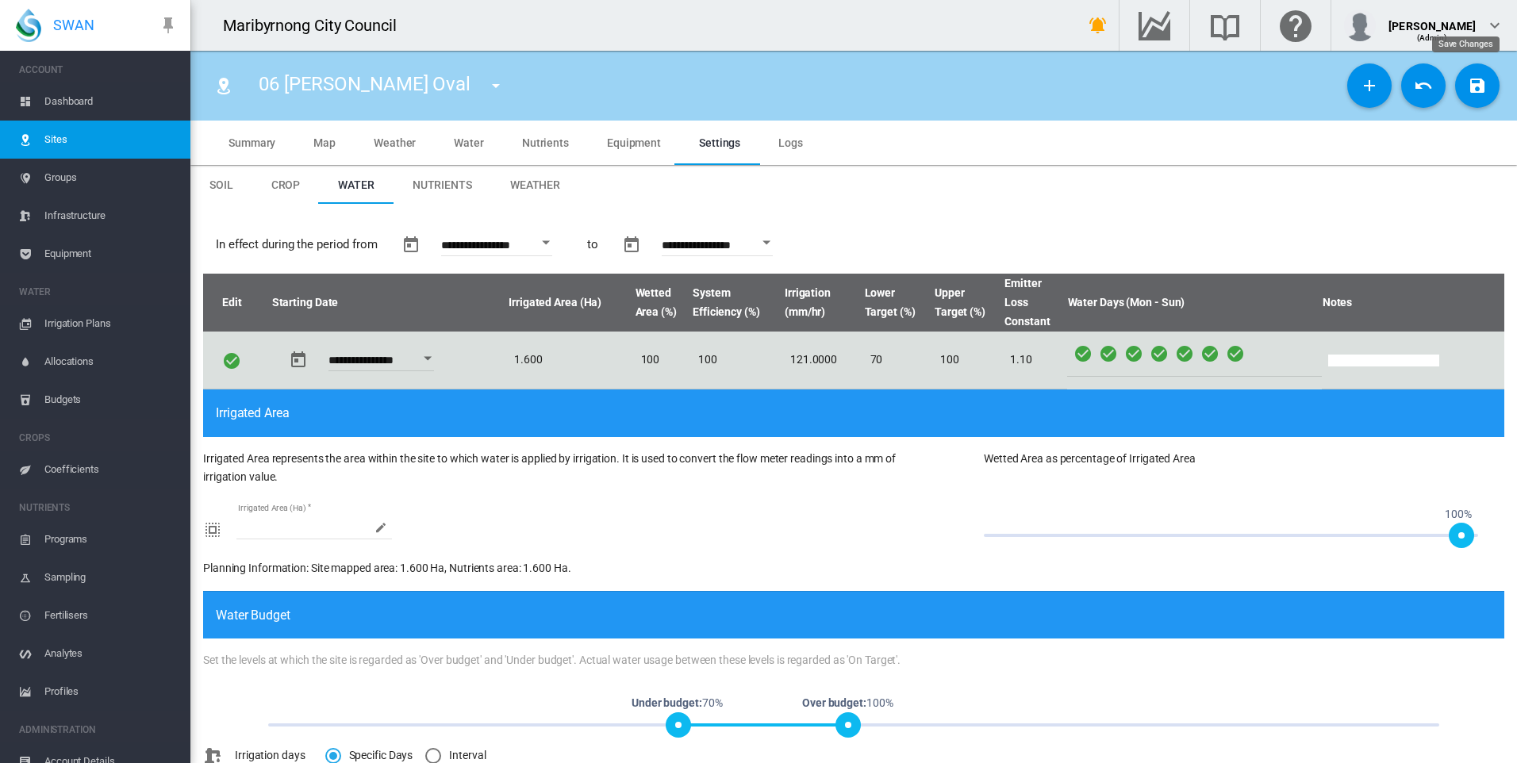
type input "***"
click at [1463, 71] on button "Save Changes" at bounding box center [1477, 85] width 44 height 44
